Goal: Task Accomplishment & Management: Use online tool/utility

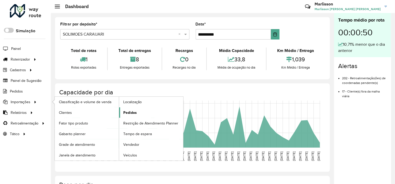
click at [130, 111] on span "Pedidos" at bounding box center [129, 112] width 13 height 5
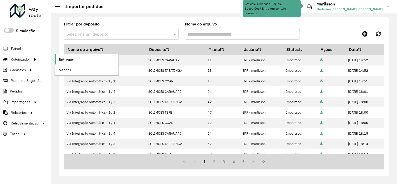
click at [71, 57] on span "Entregas" at bounding box center [66, 59] width 15 height 5
click at [73, 57] on span "Entregas" at bounding box center [66, 59] width 15 height 5
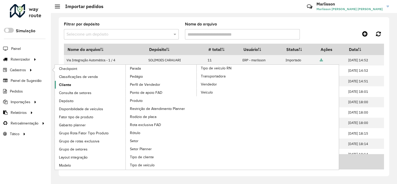
click at [68, 84] on span "Cliente" at bounding box center [65, 84] width 12 height 5
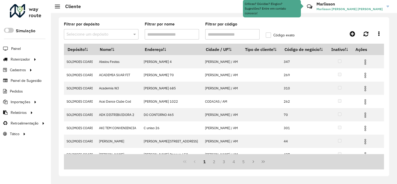
click at [216, 34] on input "Filtrar por código" at bounding box center [232, 34] width 54 height 10
paste input "***"
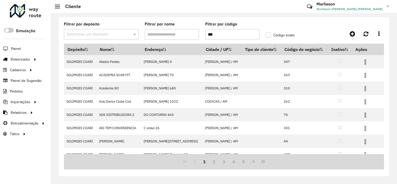
type input "***"
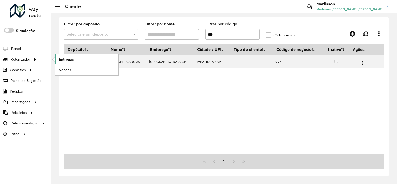
click at [64, 59] on span "Entregas" at bounding box center [66, 59] width 15 height 5
click at [60, 57] on span "Entregas" at bounding box center [66, 59] width 15 height 5
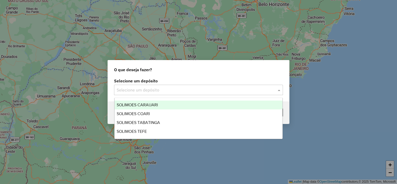
click at [135, 91] on input "text" at bounding box center [193, 90] width 153 height 6
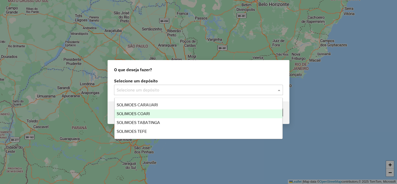
click at [141, 113] on span "SOLIMOES COARI" at bounding box center [133, 113] width 33 height 4
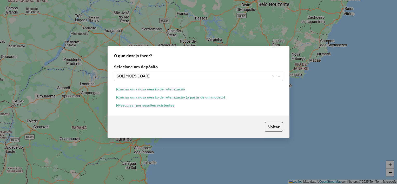
click at [143, 86] on button "Iniciar uma nova sessão de roteirização" at bounding box center [150, 89] width 73 height 8
select select "*"
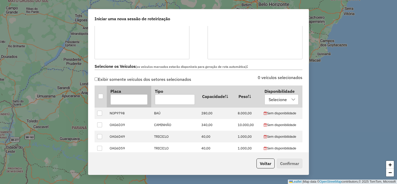
scroll to position [130, 0]
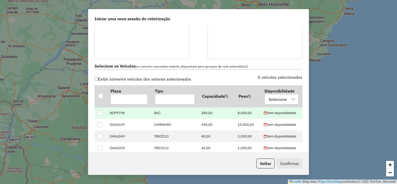
click at [100, 113] on div at bounding box center [99, 112] width 5 height 5
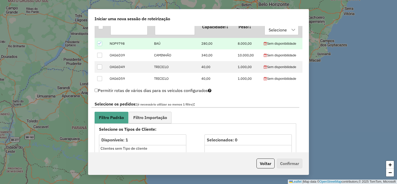
scroll to position [208, 0]
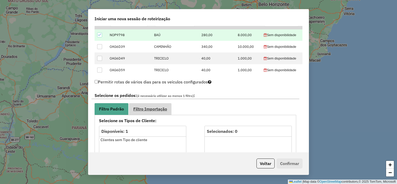
click at [149, 110] on span "Filtro Importação" at bounding box center [150, 109] width 34 height 4
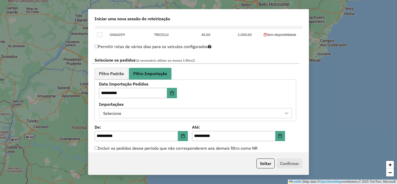
scroll to position [312, 0]
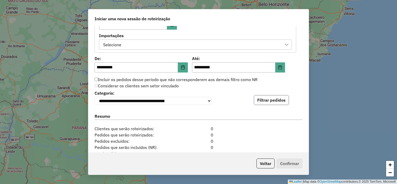
click at [267, 103] on button "Filtrar pedidos" at bounding box center [271, 100] width 35 height 10
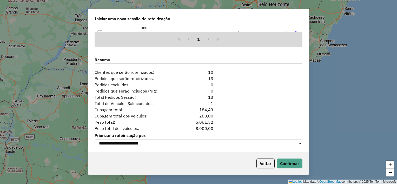
scroll to position [478, 0]
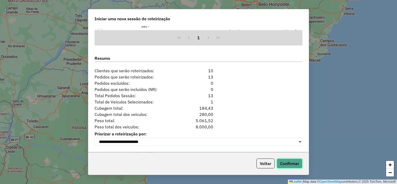
click at [291, 162] on button "Confirmar" at bounding box center [289, 163] width 26 height 10
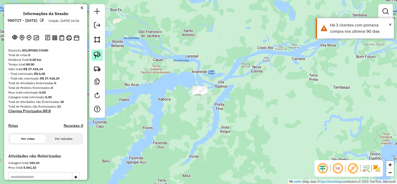
click at [96, 55] on img at bounding box center [96, 54] width 7 height 7
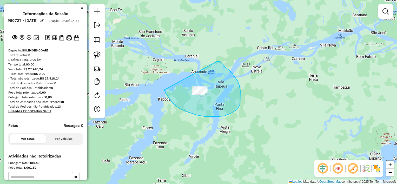
drag, startPoint x: 166, startPoint y: 93, endPoint x: 217, endPoint y: 61, distance: 60.1
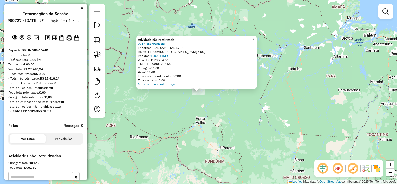
click at [254, 38] on span "×" at bounding box center [253, 39] width 2 height 4
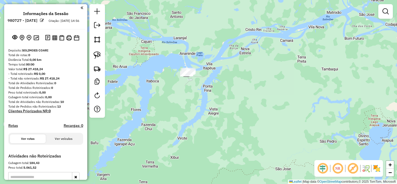
drag, startPoint x: 189, startPoint y: 64, endPoint x: 190, endPoint y: 77, distance: 13.0
click at [190, 76] on div at bounding box center [186, 73] width 13 height 5
click at [97, 57] on img at bounding box center [96, 54] width 7 height 7
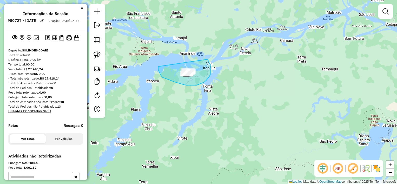
drag, startPoint x: 159, startPoint y: 72, endPoint x: 204, endPoint y: 56, distance: 48.0
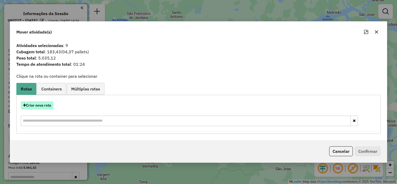
click at [35, 107] on button "Criar nova rota" at bounding box center [37, 105] width 33 height 8
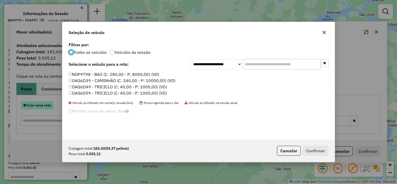
scroll to position [3, 2]
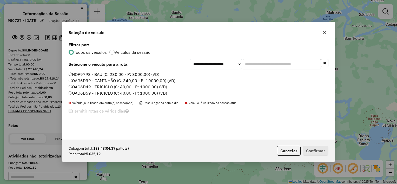
click at [99, 83] on label "OAG6D39 - CAMINHÃO (C: 340,00 - P: 10000,00) (VD)" at bounding box center [122, 80] width 107 height 6
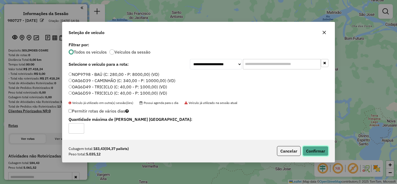
click at [314, 150] on button "Confirmar" at bounding box center [315, 151] width 26 height 10
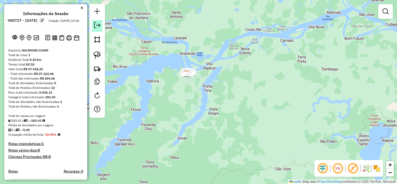
click at [97, 24] on em at bounding box center [97, 25] width 6 height 6
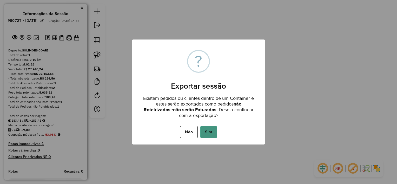
click at [211, 129] on button "Sim" at bounding box center [208, 132] width 17 height 12
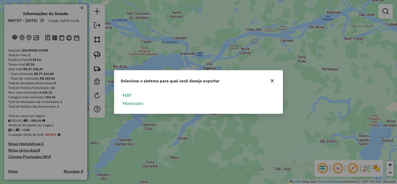
click at [127, 93] on button "ERP" at bounding box center [126, 95] width 13 height 8
select select "**"
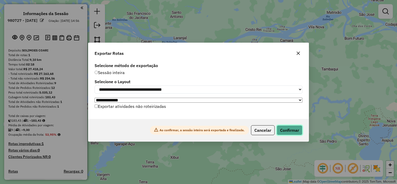
click at [292, 131] on button "Confirmar" at bounding box center [289, 130] width 26 height 10
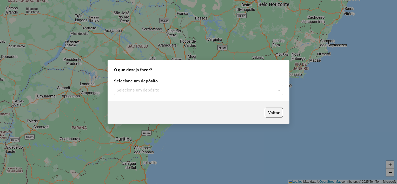
click at [138, 86] on div "Selecione um depósito" at bounding box center [198, 90] width 169 height 10
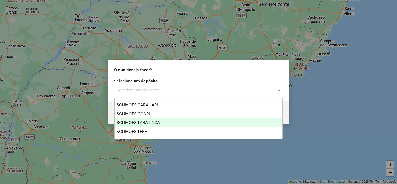
click at [148, 123] on span "SOLIMOES TABATINGA" at bounding box center [138, 122] width 43 height 4
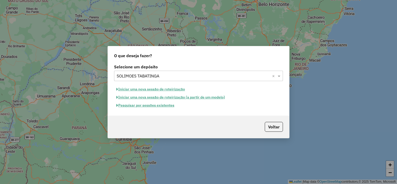
click at [150, 89] on button "Iniciar uma nova sessão de roteirização" at bounding box center [150, 89] width 73 height 8
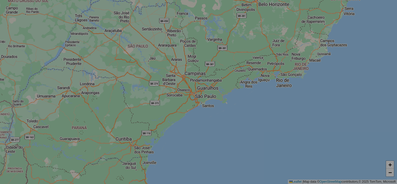
select select "*"
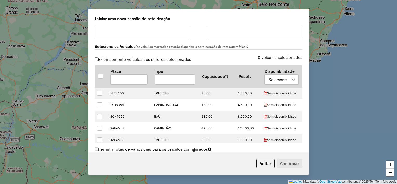
scroll to position [156, 0]
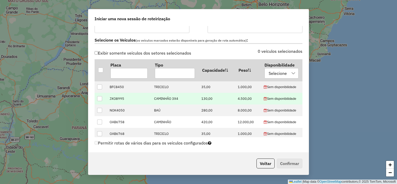
click at [99, 97] on div at bounding box center [99, 98] width 5 height 5
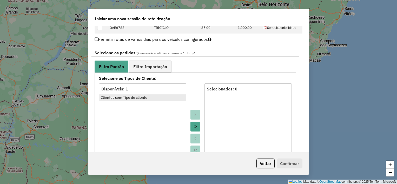
scroll to position [260, 0]
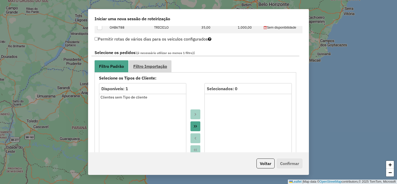
click at [151, 66] on span "Filtro Importação" at bounding box center [150, 66] width 34 height 4
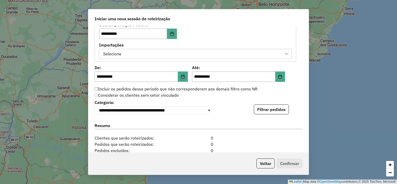
scroll to position [363, 0]
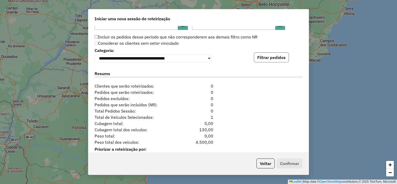
click at [269, 58] on button "Filtrar pedidos" at bounding box center [271, 57] width 35 height 10
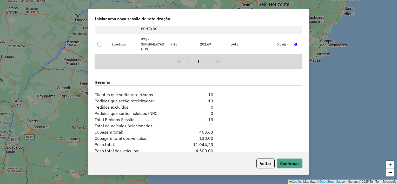
scroll to position [488, 0]
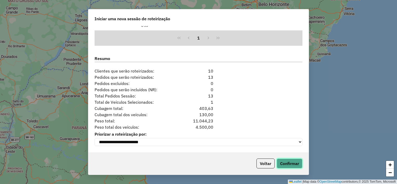
click at [285, 164] on button "Confirmar" at bounding box center [289, 163] width 26 height 10
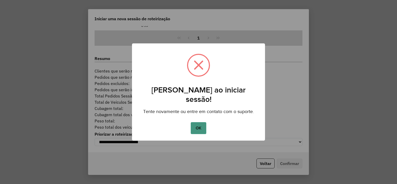
click at [199, 123] on button "OK" at bounding box center [198, 128] width 15 height 12
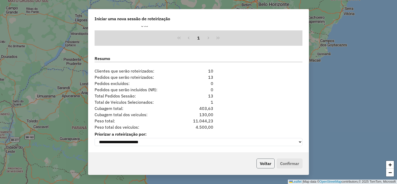
click at [265, 162] on button "Voltar" at bounding box center [265, 163] width 18 height 10
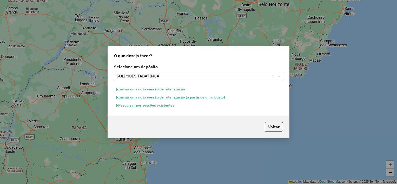
click at [161, 88] on button "Iniciar uma nova sessão de roteirização" at bounding box center [150, 89] width 73 height 8
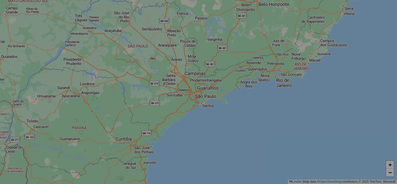
select select "*"
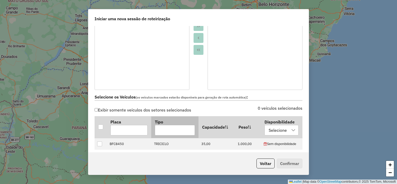
scroll to position [130, 0]
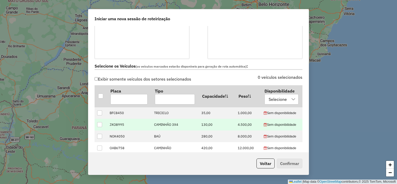
click at [100, 125] on div at bounding box center [99, 124] width 5 height 5
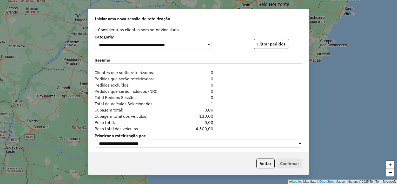
scroll to position [381, 0]
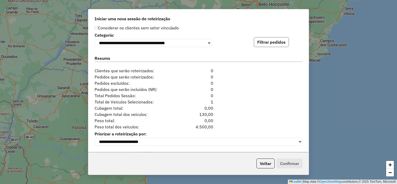
click at [263, 37] on button "Filtrar pedidos" at bounding box center [271, 42] width 35 height 10
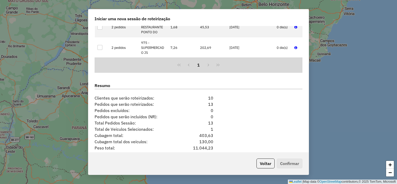
scroll to position [488, 0]
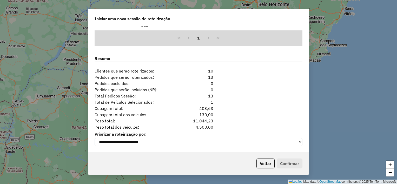
click at [287, 161] on p-footer "Voltar Confirmar" at bounding box center [278, 163] width 48 height 10
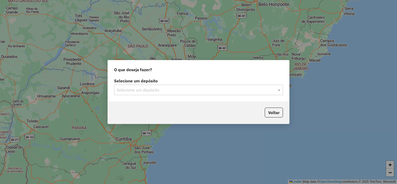
click at [146, 92] on div "Selecione um depósito" at bounding box center [198, 90] width 169 height 10
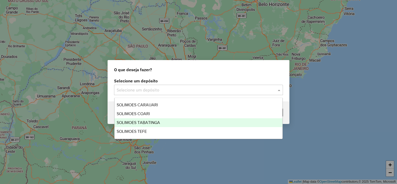
click at [142, 122] on span "SOLIMOES TABATINGA" at bounding box center [138, 122] width 43 height 4
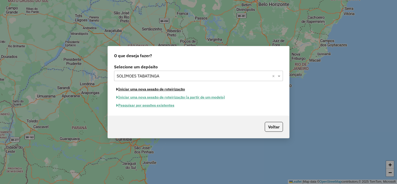
click at [145, 89] on button "Iniciar uma nova sessão de roteirização" at bounding box center [150, 89] width 73 height 8
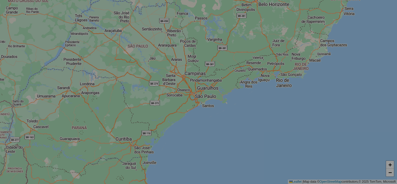
select select "*"
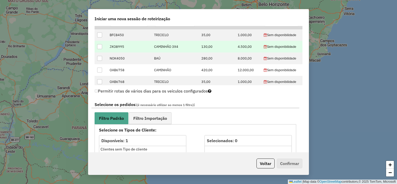
scroll to position [182, 0]
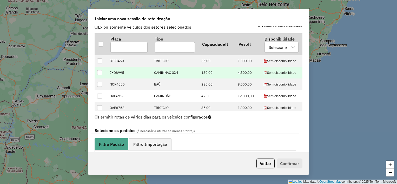
click at [98, 74] on div at bounding box center [99, 72] width 5 height 5
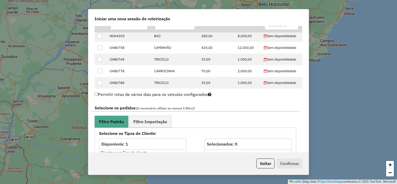
scroll to position [234, 0]
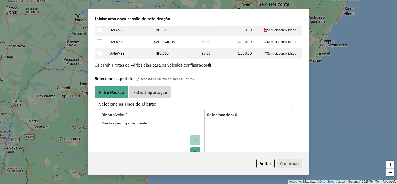
click at [148, 90] on span "Filtro Importação" at bounding box center [150, 92] width 34 height 4
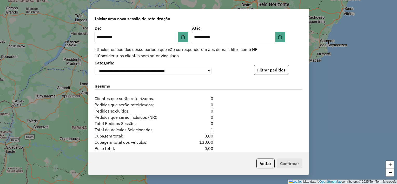
scroll to position [381, 0]
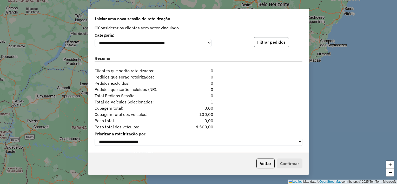
click at [261, 44] on button "Filtrar pedidos" at bounding box center [271, 42] width 35 height 10
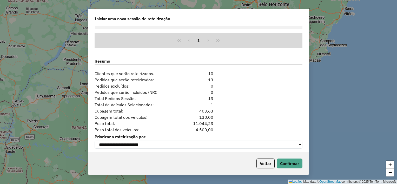
scroll to position [484, 0]
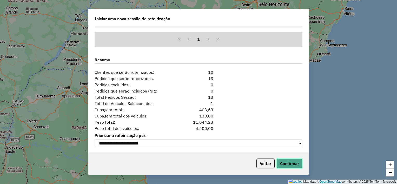
click at [289, 164] on button "Confirmar" at bounding box center [289, 163] width 26 height 10
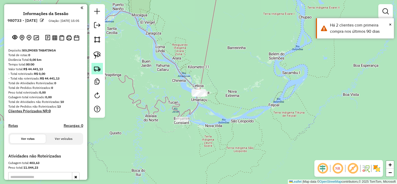
click at [98, 69] on img at bounding box center [96, 68] width 7 height 7
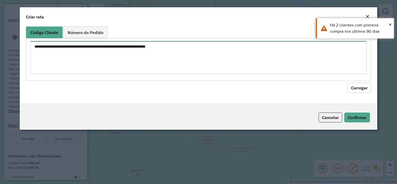
click at [118, 59] on textarea at bounding box center [198, 57] width 336 height 33
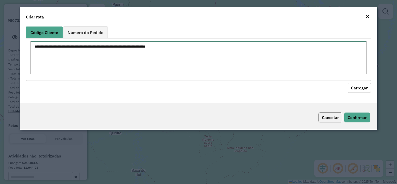
paste textarea "***"
type textarea "***"
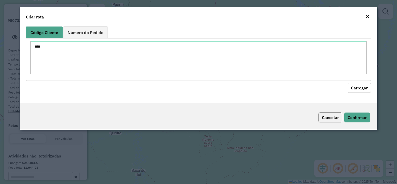
click at [357, 86] on button "Carregar" at bounding box center [358, 88] width 23 height 10
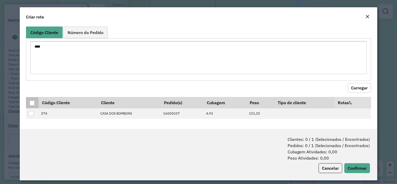
click at [32, 102] on div at bounding box center [32, 102] width 5 height 5
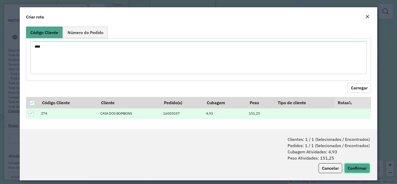
click at [352, 164] on button "Confirmar" at bounding box center [357, 168] width 26 height 10
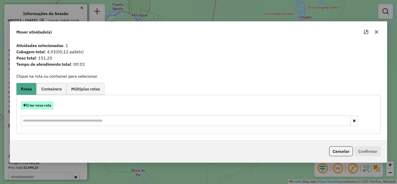
click at [37, 107] on button "Criar nova rota" at bounding box center [37, 105] width 33 height 8
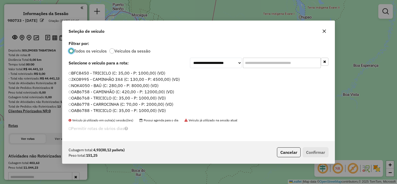
scroll to position [3, 2]
click at [83, 73] on label "BFC8450 - TRICICLO (C: 35,00 - P: 1000,00) (VD)" at bounding box center [117, 73] width 97 height 6
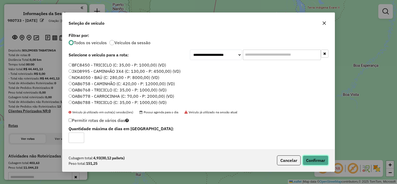
click at [318, 156] on button "Confirmar" at bounding box center [315, 160] width 26 height 10
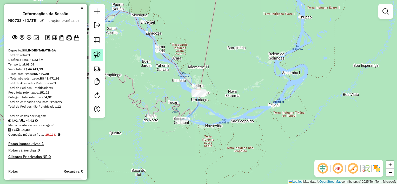
click at [100, 57] on img at bounding box center [96, 54] width 7 height 7
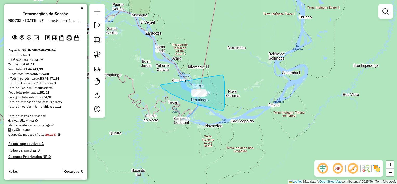
drag, startPoint x: 162, startPoint y: 88, endPoint x: 221, endPoint y: 73, distance: 61.3
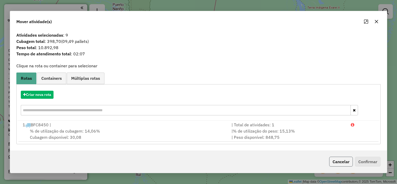
click at [339, 159] on button "Cancelar" at bounding box center [341, 162] width 24 height 10
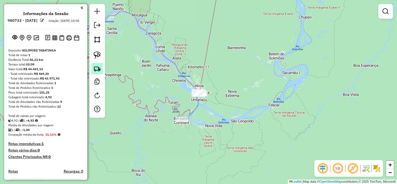
click at [97, 67] on img at bounding box center [96, 68] width 7 height 7
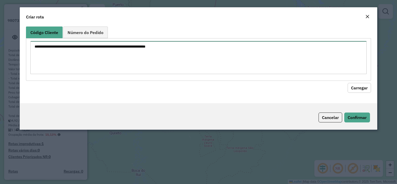
drag, startPoint x: 100, startPoint y: 46, endPoint x: 101, endPoint y: 53, distance: 7.0
click at [100, 46] on textarea at bounding box center [198, 57] width 336 height 33
paste textarea "** * *** *** *** *** ** ** ***"
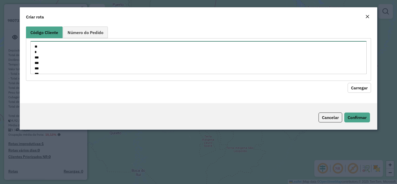
scroll to position [24, 0]
type textarea "** * *** *** *** *** ** ** ***"
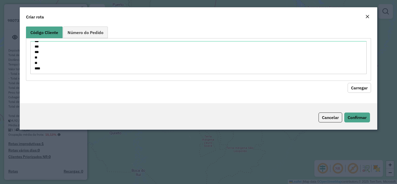
drag, startPoint x: 362, startPoint y: 85, endPoint x: 354, endPoint y: 86, distance: 8.4
click at [362, 85] on button "Carregar" at bounding box center [358, 88] width 23 height 10
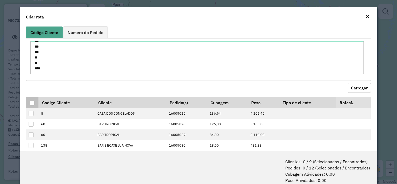
click at [33, 103] on div at bounding box center [32, 102] width 5 height 5
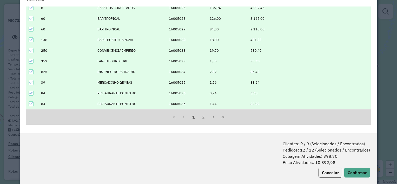
scroll to position [26, 0]
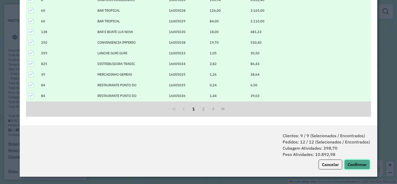
click at [353, 162] on button "Confirmar" at bounding box center [357, 164] width 26 height 10
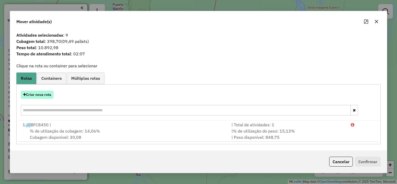
click at [41, 95] on button "Criar nova rota" at bounding box center [37, 95] width 33 height 8
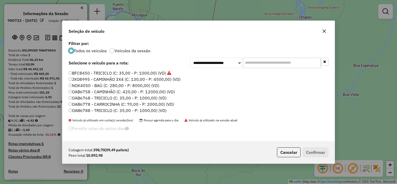
scroll to position [3, 2]
click at [102, 91] on label "OAB6758 - CAMINHÃO (C: 420,00 - P: 12000,00) (VD)" at bounding box center [122, 92] width 106 height 6
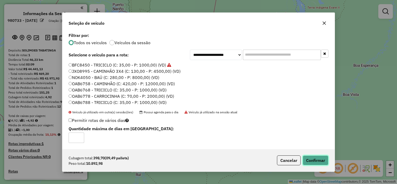
click at [321, 160] on button "Confirmar" at bounding box center [315, 160] width 26 height 10
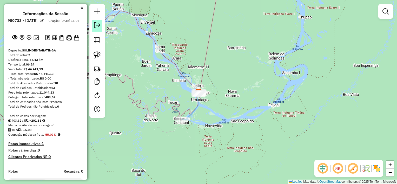
click at [94, 25] on em at bounding box center [97, 25] width 6 height 6
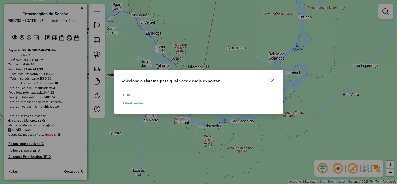
click at [129, 96] on button "ERP" at bounding box center [126, 95] width 13 height 8
select select "**"
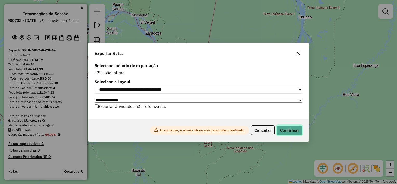
click at [288, 129] on button "Confirmar" at bounding box center [289, 130] width 26 height 10
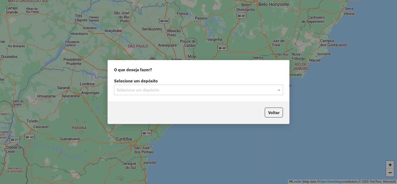
click at [132, 90] on input "text" at bounding box center [193, 90] width 153 height 6
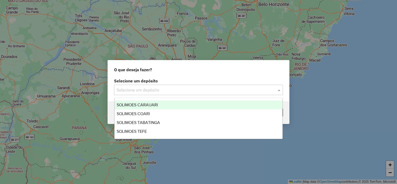
click at [136, 106] on span "SOLIMOES CARAUARI" at bounding box center [137, 105] width 41 height 4
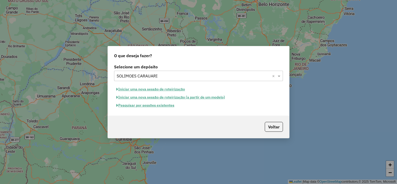
click at [147, 89] on button "Iniciar uma nova sessão de roteirização" at bounding box center [150, 89] width 73 height 8
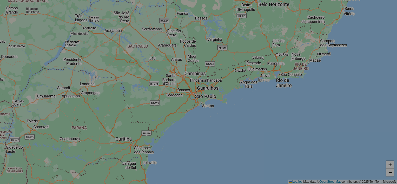
select select "*"
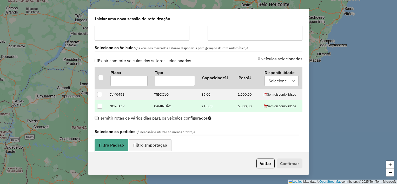
scroll to position [156, 0]
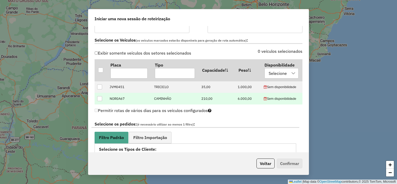
click at [101, 99] on div at bounding box center [99, 98] width 5 height 5
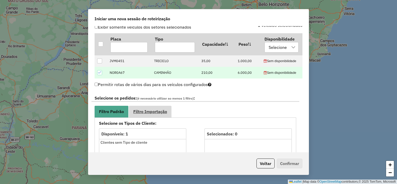
click at [152, 109] on span "Filtro Importação" at bounding box center [150, 111] width 34 height 4
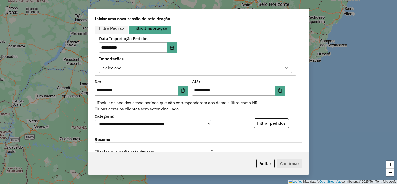
scroll to position [286, 0]
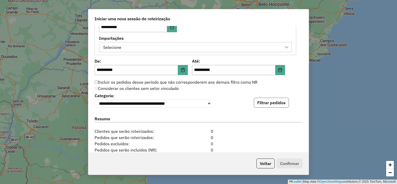
click at [266, 105] on button "Filtrar pedidos" at bounding box center [271, 103] width 35 height 10
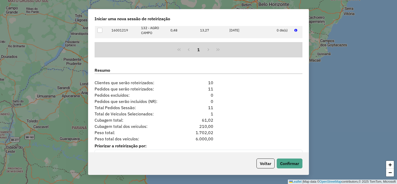
scroll to position [455, 0]
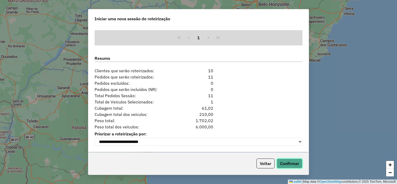
click at [288, 161] on button "Confirmar" at bounding box center [289, 163] width 26 height 10
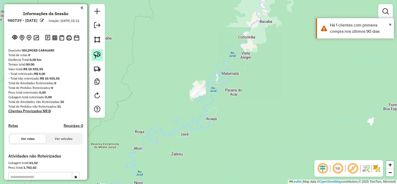
click at [97, 58] on img at bounding box center [96, 54] width 7 height 7
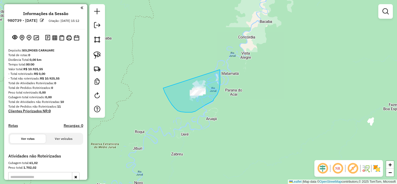
drag, startPoint x: 163, startPoint y: 88, endPoint x: 219, endPoint y: 66, distance: 60.3
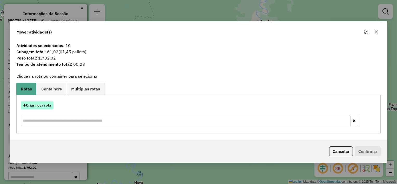
click at [42, 106] on button "Criar nova rota" at bounding box center [37, 105] width 33 height 8
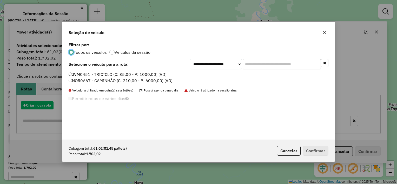
scroll to position [3, 2]
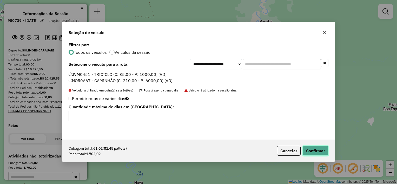
click at [311, 151] on button "Confirmar" at bounding box center [315, 151] width 26 height 10
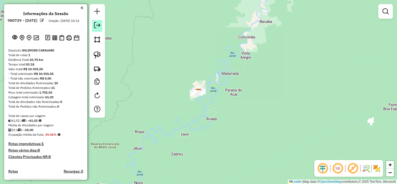
click at [99, 26] on em at bounding box center [97, 25] width 6 height 6
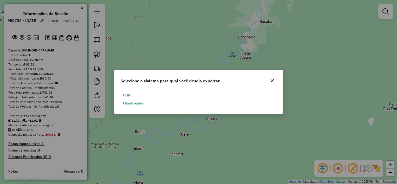
click at [127, 92] on button "ERP" at bounding box center [126, 95] width 13 height 8
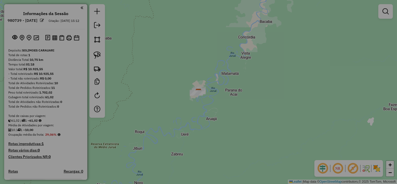
select select "**"
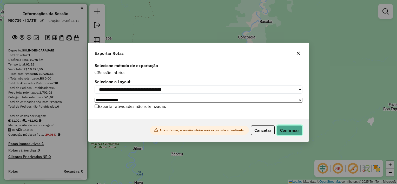
click at [288, 131] on button "Confirmar" at bounding box center [289, 130] width 26 height 10
